Goal: Information Seeking & Learning: Find specific fact

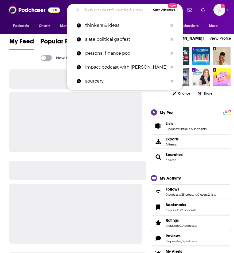
click at [108, 7] on input "Search podcasts, credits, & more..." at bounding box center [116, 10] width 69 height 9
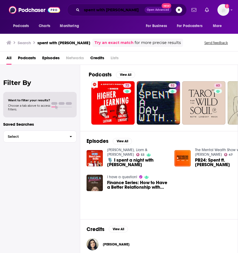
click at [121, 13] on input "spent with [PERSON_NAME]" at bounding box center [113, 10] width 63 height 9
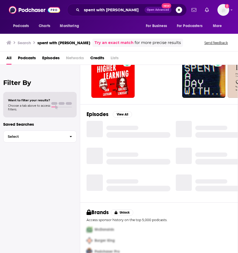
scroll to position [25, 0]
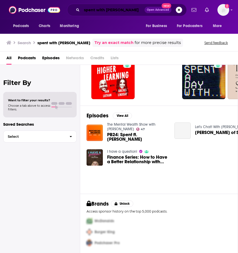
click at [108, 14] on input "spent with [PERSON_NAME]" at bounding box center [113, 10] width 63 height 9
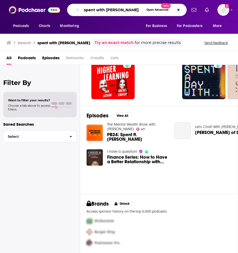
click at [108, 14] on input "spent with [PERSON_NAME]" at bounding box center [113, 10] width 62 height 9
type input "[PERSON_NAME]"
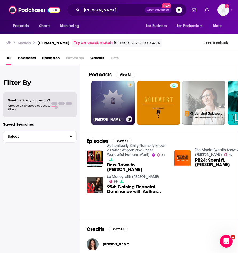
scroll to position [54, 0]
